Goal: Complete application form: Complete application form

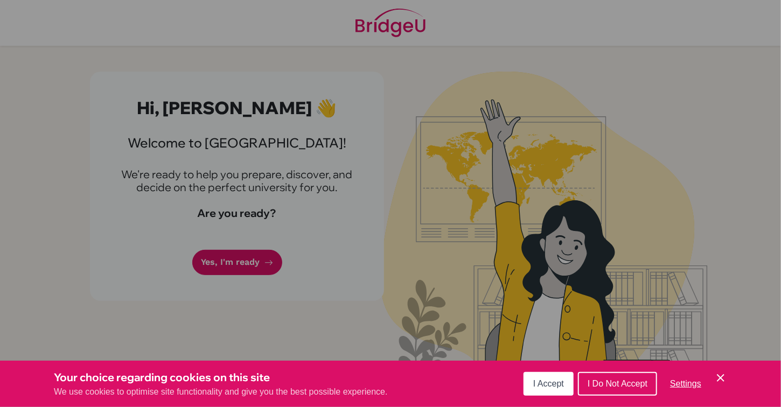
click at [562, 386] on span "I Accept" at bounding box center [548, 383] width 31 height 9
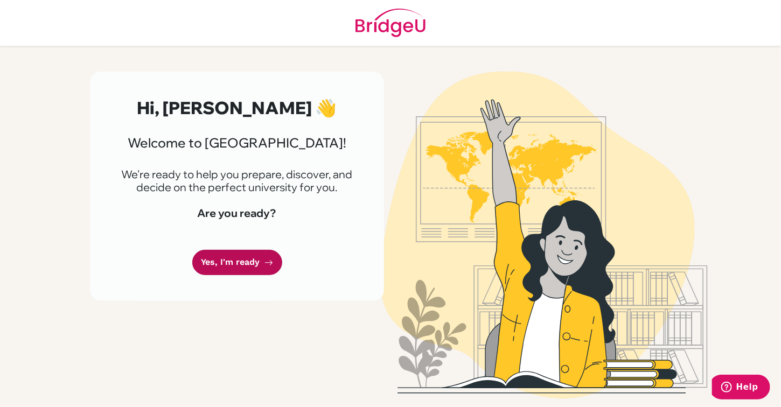
click at [216, 259] on link "Yes, I'm ready" at bounding box center [237, 262] width 90 height 25
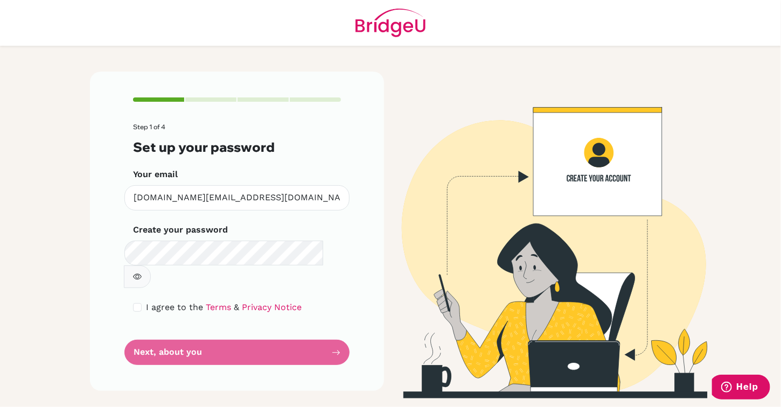
click at [250, 325] on form "Step 1 of 4 Set up your password Your email vanessa.su@springfieldschool.online…" at bounding box center [237, 244] width 208 height 242
click at [142, 301] on div "I agree to the Terms & Privacy Notice" at bounding box center [237, 307] width 208 height 13
click at [138, 303] on input "checkbox" at bounding box center [137, 307] width 9 height 9
checkbox input "true"
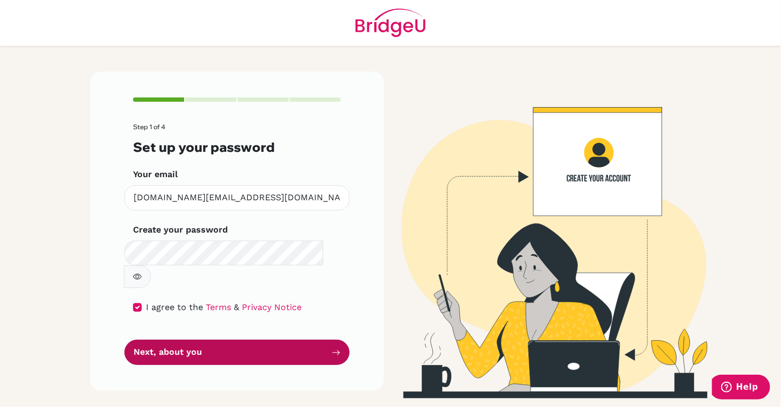
click at [170, 340] on button "Next, about you" at bounding box center [236, 352] width 225 height 25
